Goal: Task Accomplishment & Management: Use online tool/utility

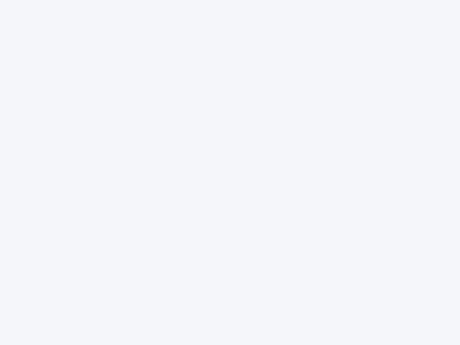
click at [230, 173] on div at bounding box center [230, 172] width 460 height 345
